Goal: Information Seeking & Learning: Learn about a topic

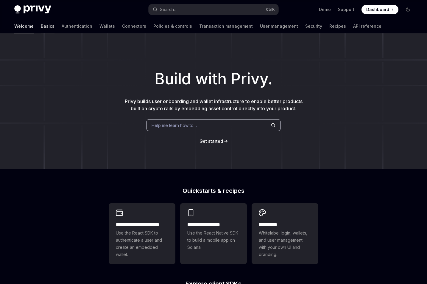
click at [41, 28] on link "Basics" at bounding box center [48, 26] width 14 height 14
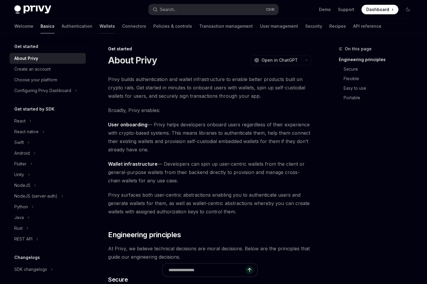
click at [99, 28] on link "Wallets" at bounding box center [106, 26] width 15 height 14
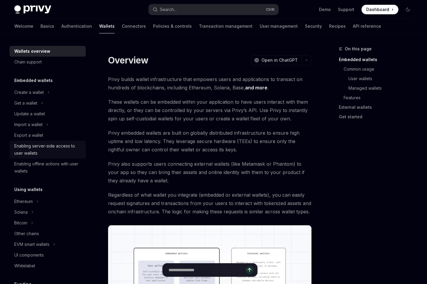
click at [60, 146] on div "Enabling server-side access to user wallets" at bounding box center [48, 149] width 68 height 14
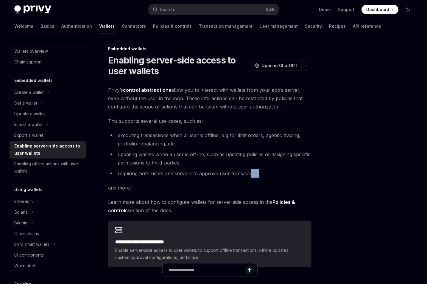
drag, startPoint x: 264, startPoint y: 173, endPoint x: 249, endPoint y: 172, distance: 15.2
click at [249, 172] on li "requiring both users and servers to approve user transactions" at bounding box center [209, 173] width 203 height 8
click at [227, 167] on ul "executing transactions when a user is offline, e.g for limit orders, agentic tr…" at bounding box center [209, 154] width 203 height 46
click at [59, 166] on div "Enabling offline actions with user wallets" at bounding box center [48, 167] width 68 height 14
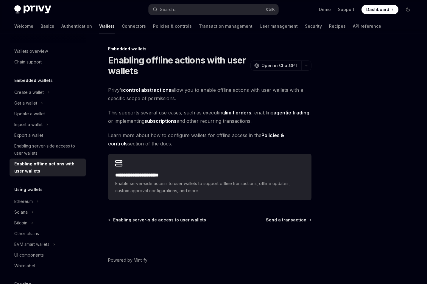
drag, startPoint x: 203, startPoint y: 89, endPoint x: 204, endPoint y: 96, distance: 7.8
click at [204, 96] on span "Privy’s control abstractions allow you to enable offline actions with user wall…" at bounding box center [209, 94] width 203 height 17
click at [192, 113] on span "This supports several use cases, such as executing limit orders , enabling agen…" at bounding box center [209, 116] width 203 height 17
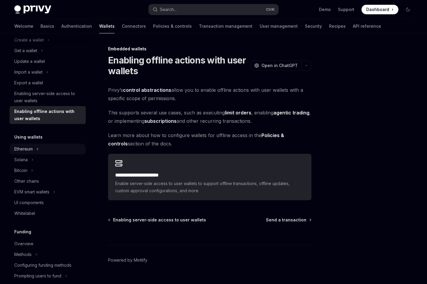
scroll to position [60, 0]
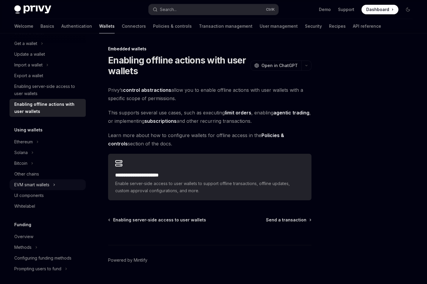
click at [51, 184] on button "EVM smart wallets" at bounding box center [48, 184] width 76 height 11
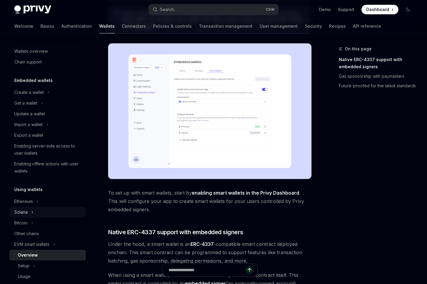
scroll to position [60, 0]
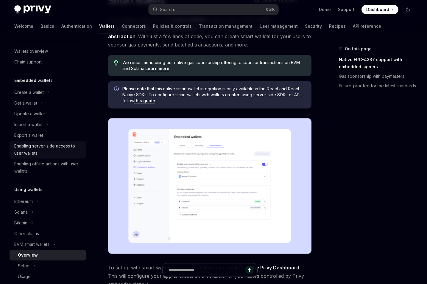
click at [54, 147] on div "Enabling server-side access to user wallets" at bounding box center [48, 149] width 68 height 14
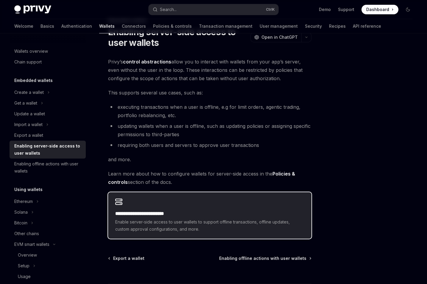
scroll to position [60, 0]
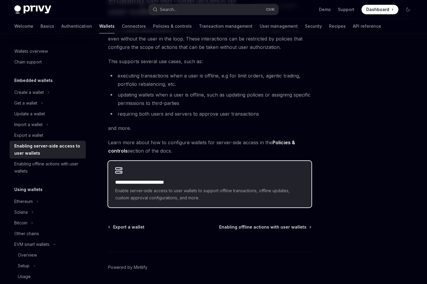
click at [177, 181] on h2 "**********" at bounding box center [209, 182] width 189 height 7
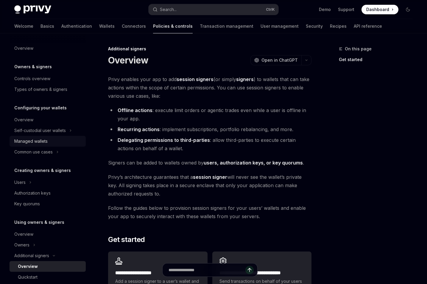
click at [40, 143] on div "Managed wallets" at bounding box center [30, 140] width 33 height 7
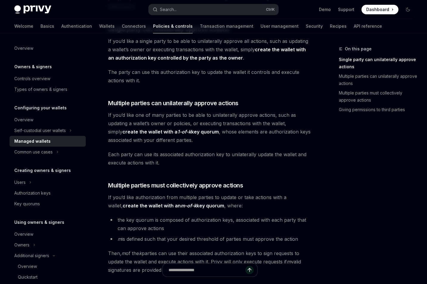
scroll to position [149, 0]
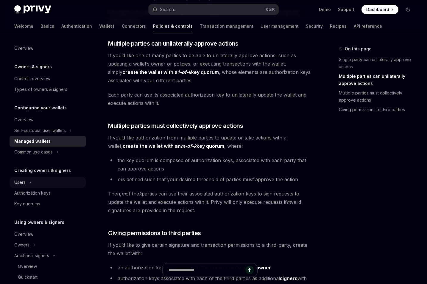
click at [60, 184] on button "Users" at bounding box center [48, 182] width 76 height 11
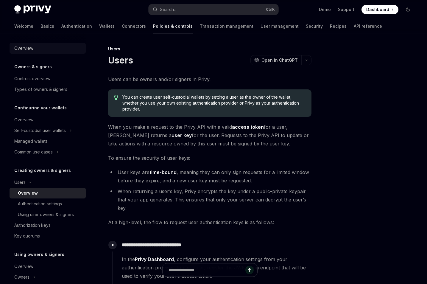
click at [31, 49] on div "Overview" at bounding box center [23, 48] width 19 height 7
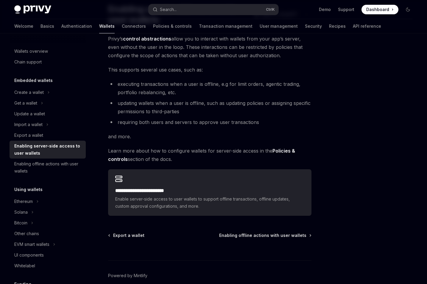
scroll to position [60, 0]
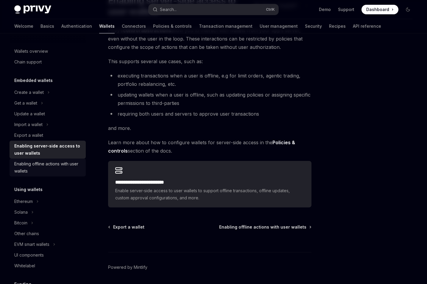
click at [21, 169] on div "Enabling offline actions with user wallets" at bounding box center [48, 167] width 68 height 14
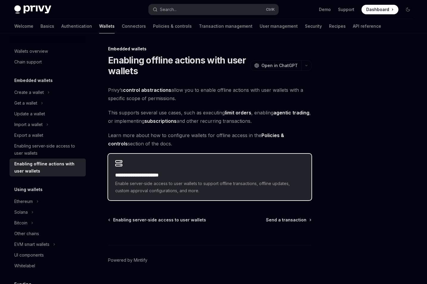
click at [162, 187] on span "Enable server-side access to user wallets to support offline transactions, offl…" at bounding box center [209, 187] width 189 height 14
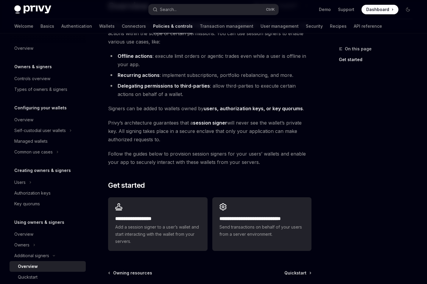
scroll to position [120, 0]
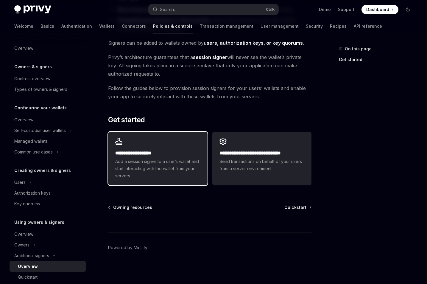
click at [181, 155] on h2 "**********" at bounding box center [157, 152] width 85 height 7
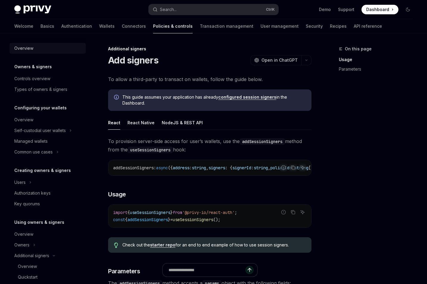
click at [22, 48] on div "Overview" at bounding box center [23, 48] width 19 height 7
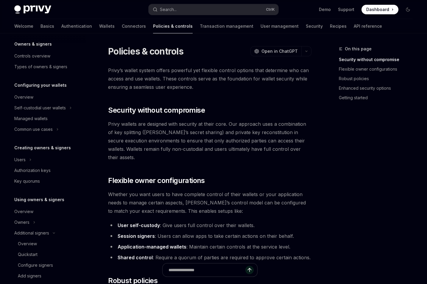
scroll to position [60, 0]
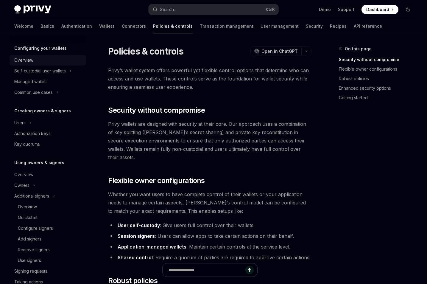
click at [28, 61] on div "Overview" at bounding box center [23, 60] width 19 height 7
type textarea "*"
